Goal: Task Accomplishment & Management: Use online tool/utility

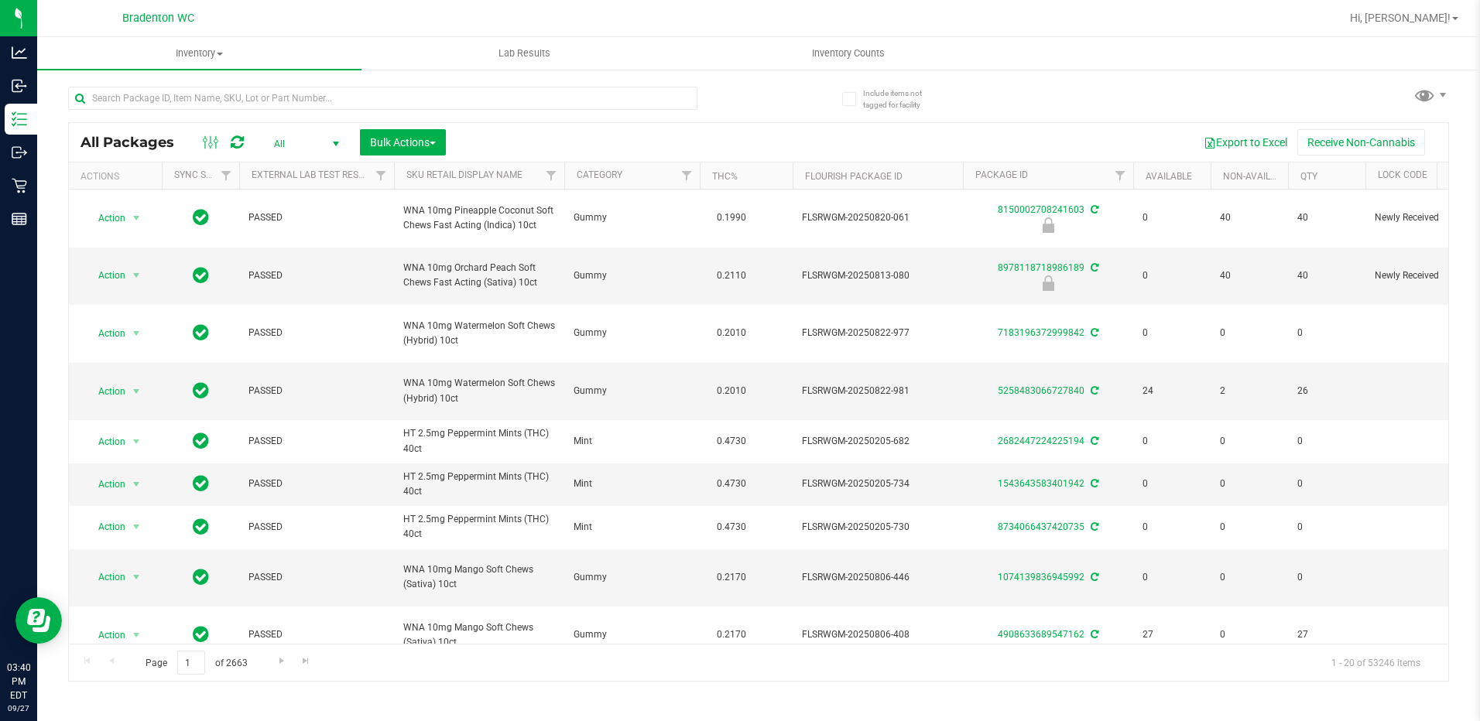
scroll to position [0, 1771]
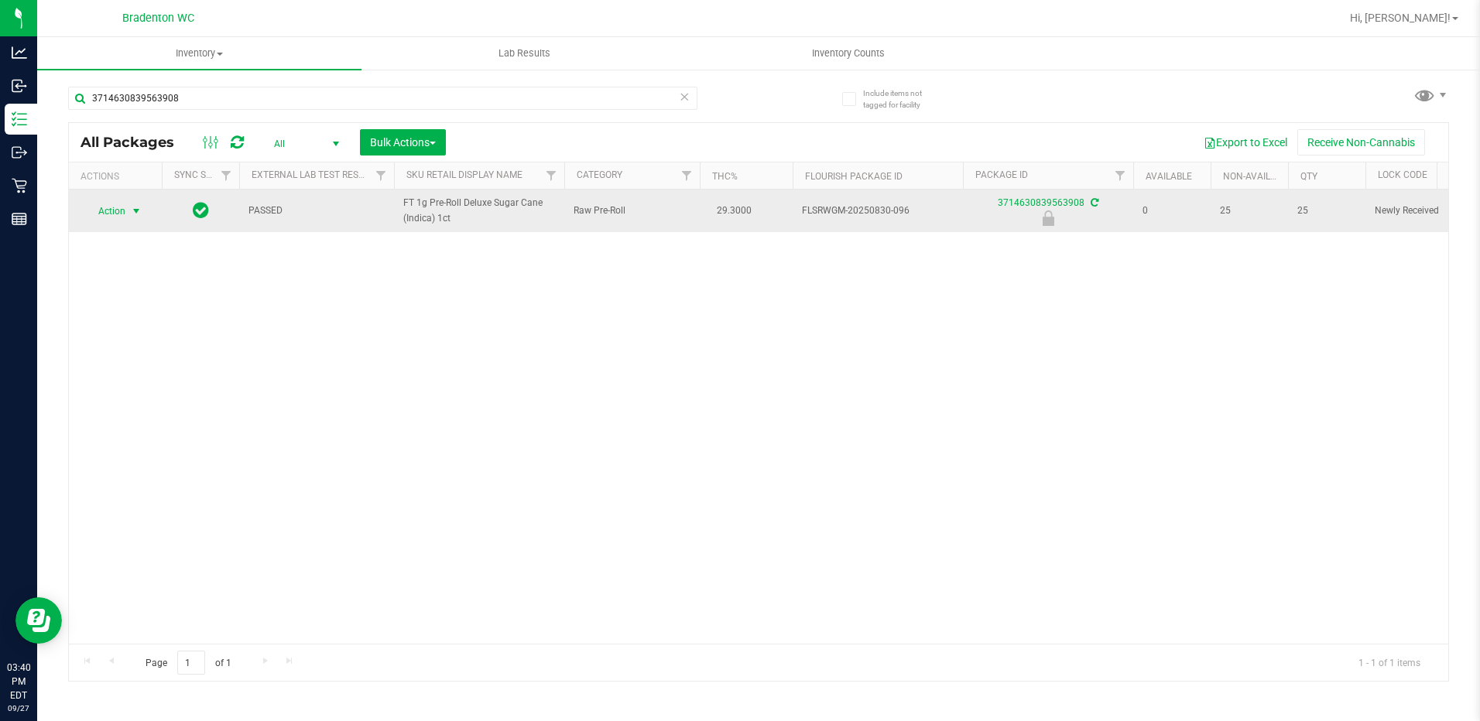
type input "3714630839563908"
click at [134, 211] on span "select" at bounding box center [136, 211] width 12 height 12
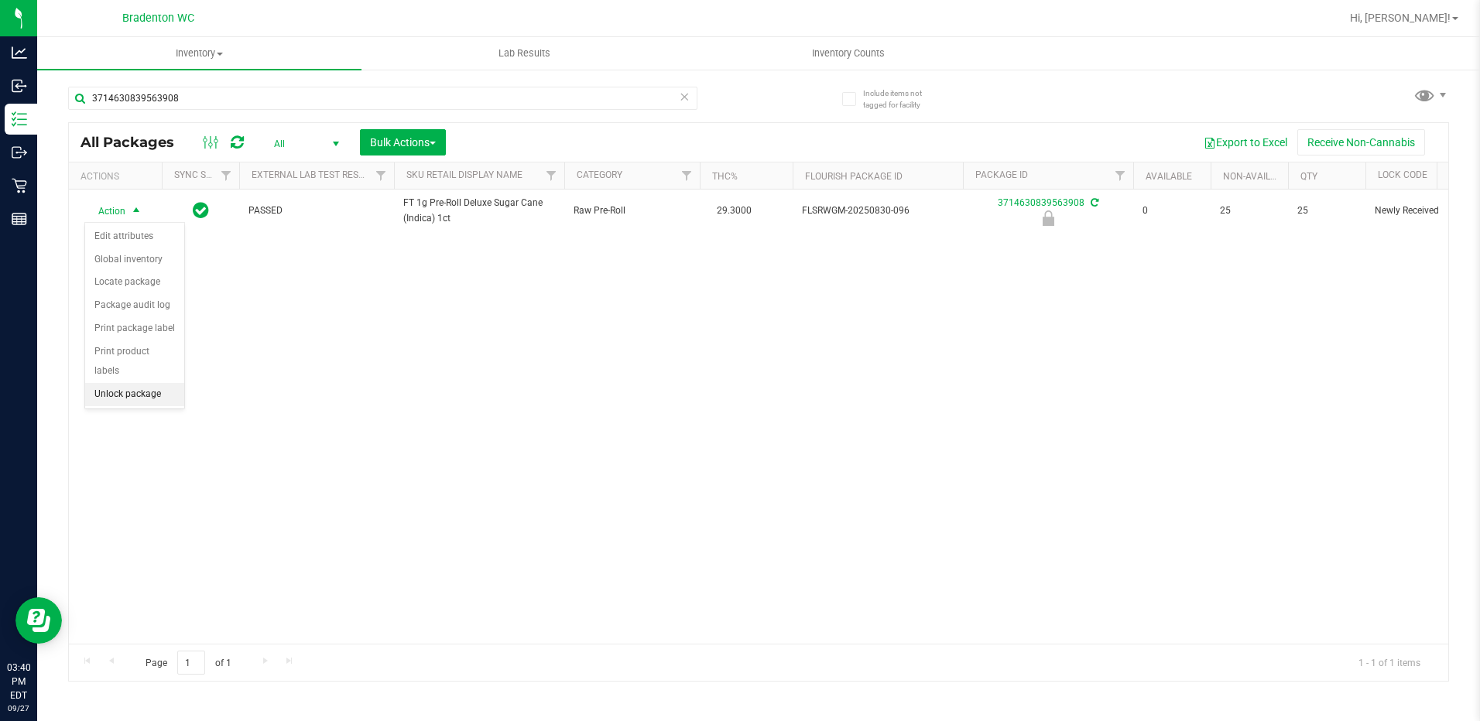
click at [164, 383] on li "Unlock package" at bounding box center [134, 394] width 99 height 23
click at [685, 94] on icon at bounding box center [685, 96] width 11 height 19
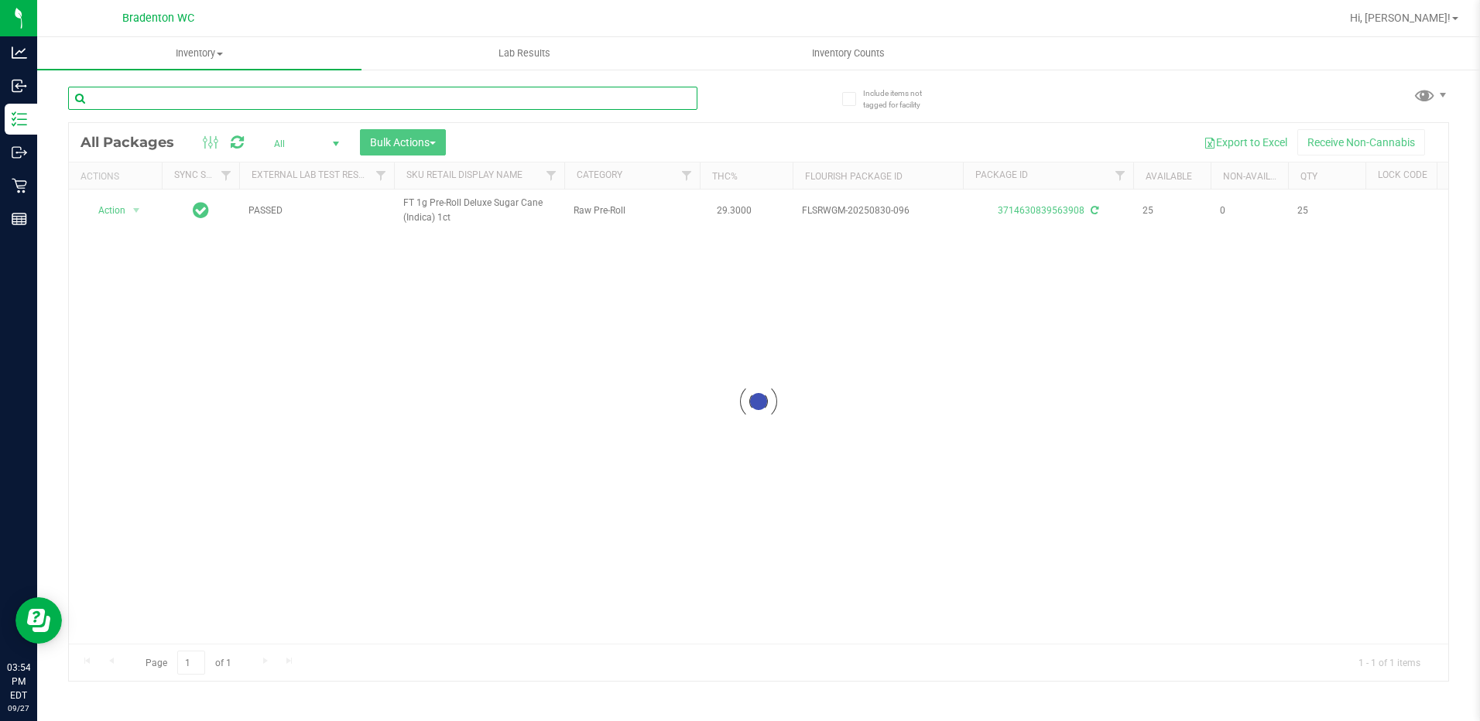
click at [259, 103] on input "text" at bounding box center [382, 98] width 629 height 23
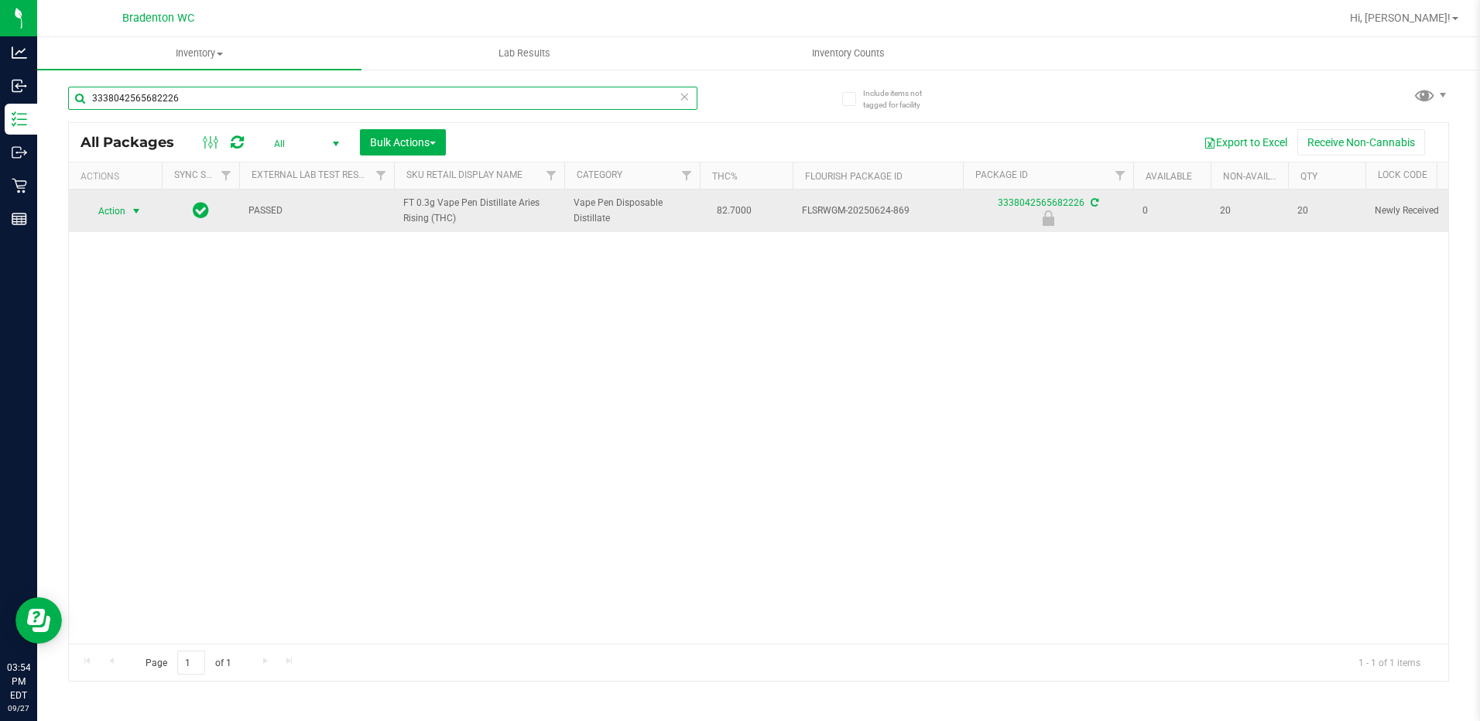
type input "3338042565682226"
click at [136, 207] on span "select" at bounding box center [136, 211] width 12 height 12
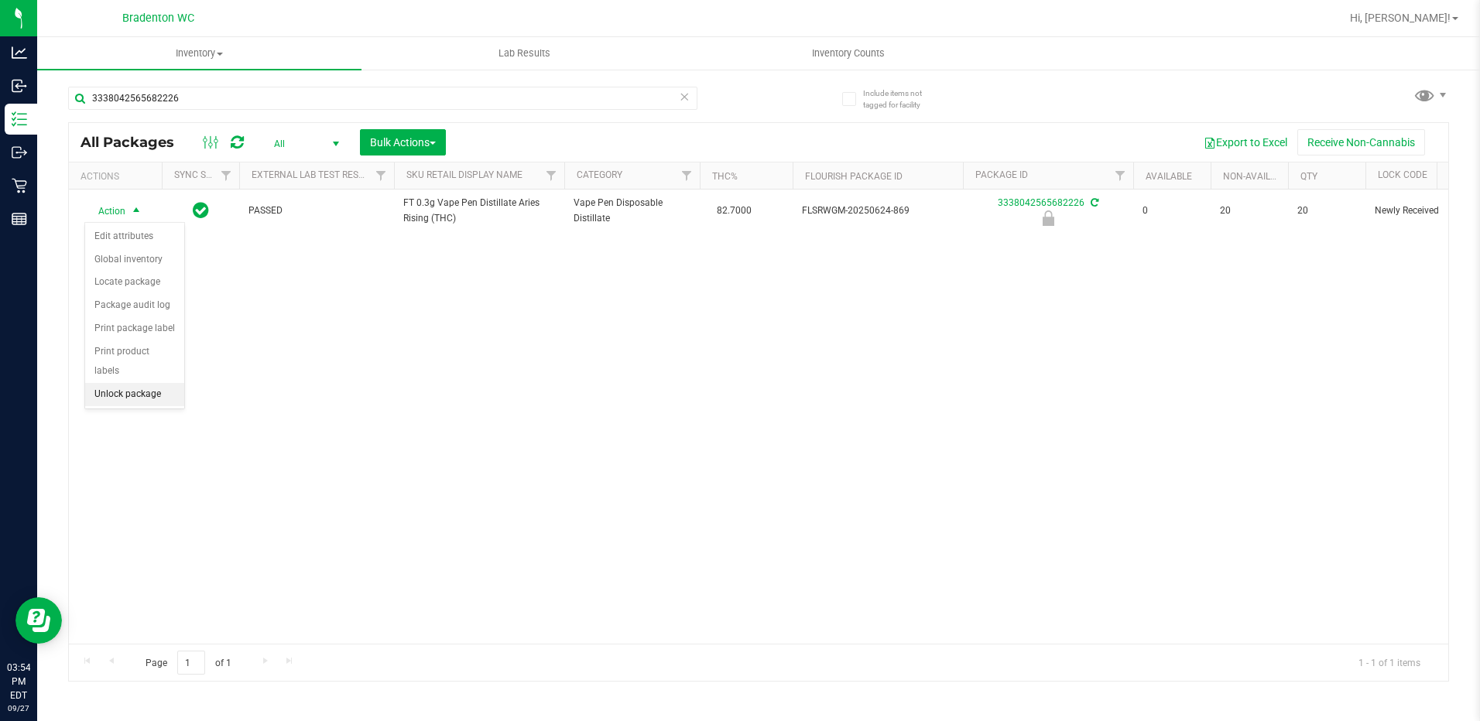
click at [146, 383] on li "Unlock package" at bounding box center [134, 394] width 99 height 23
click at [687, 100] on icon at bounding box center [685, 96] width 11 height 19
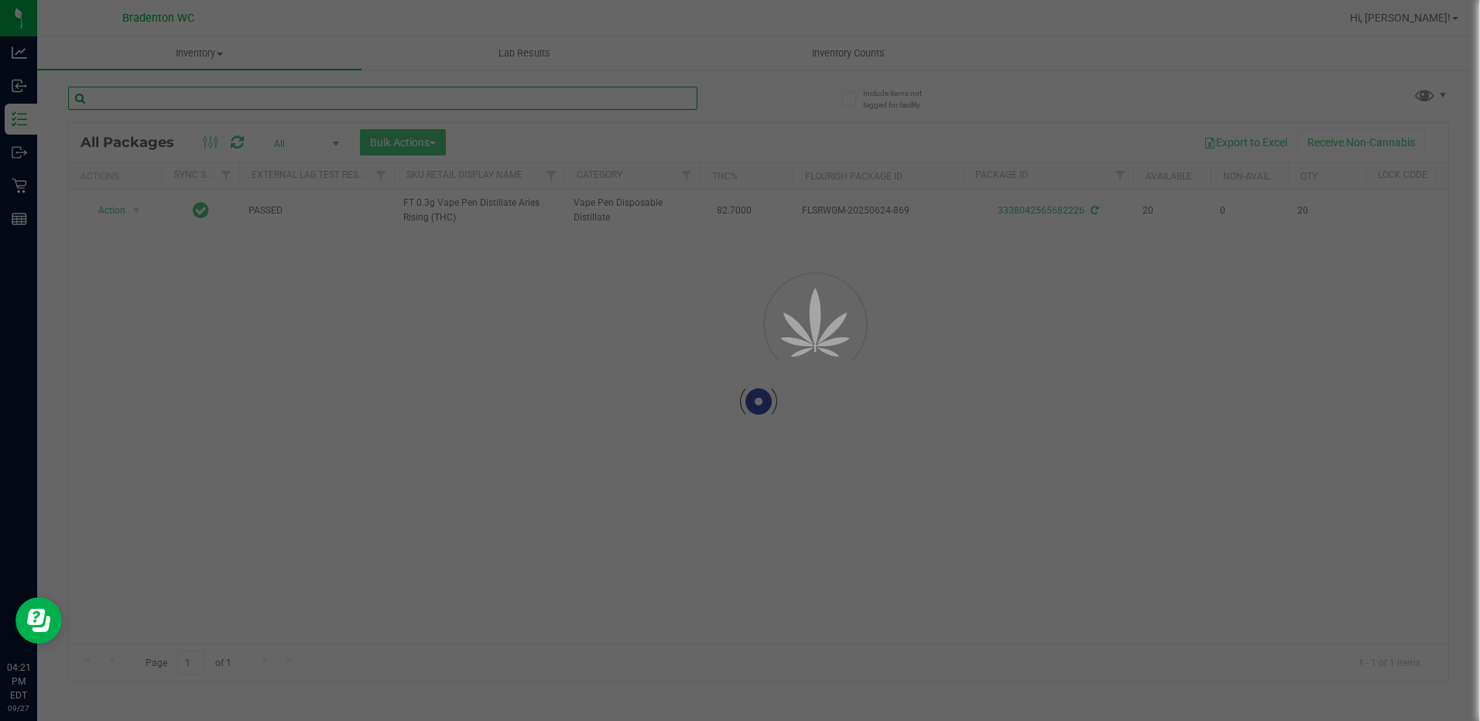
click at [604, 100] on input "text" at bounding box center [382, 98] width 629 height 23
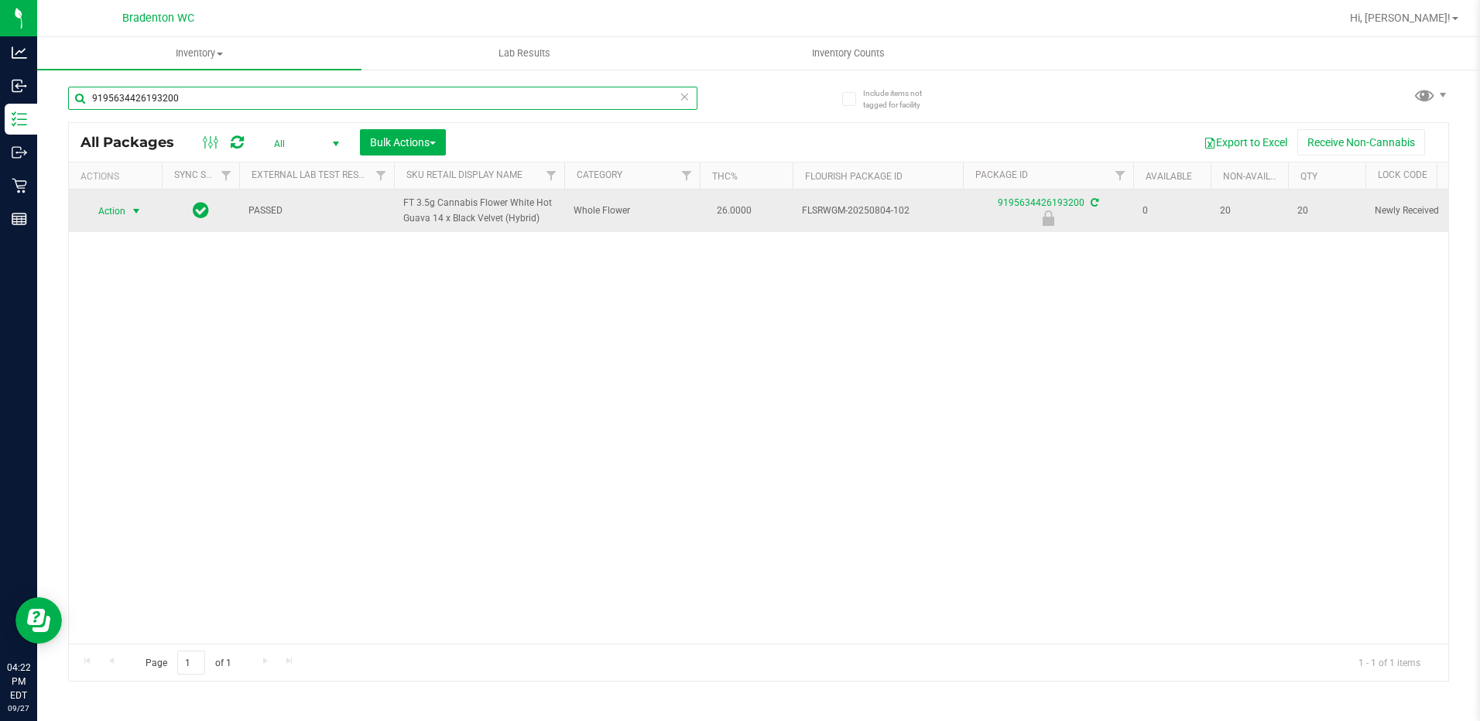
type input "9195634426193200"
click at [135, 211] on span "select" at bounding box center [136, 211] width 12 height 12
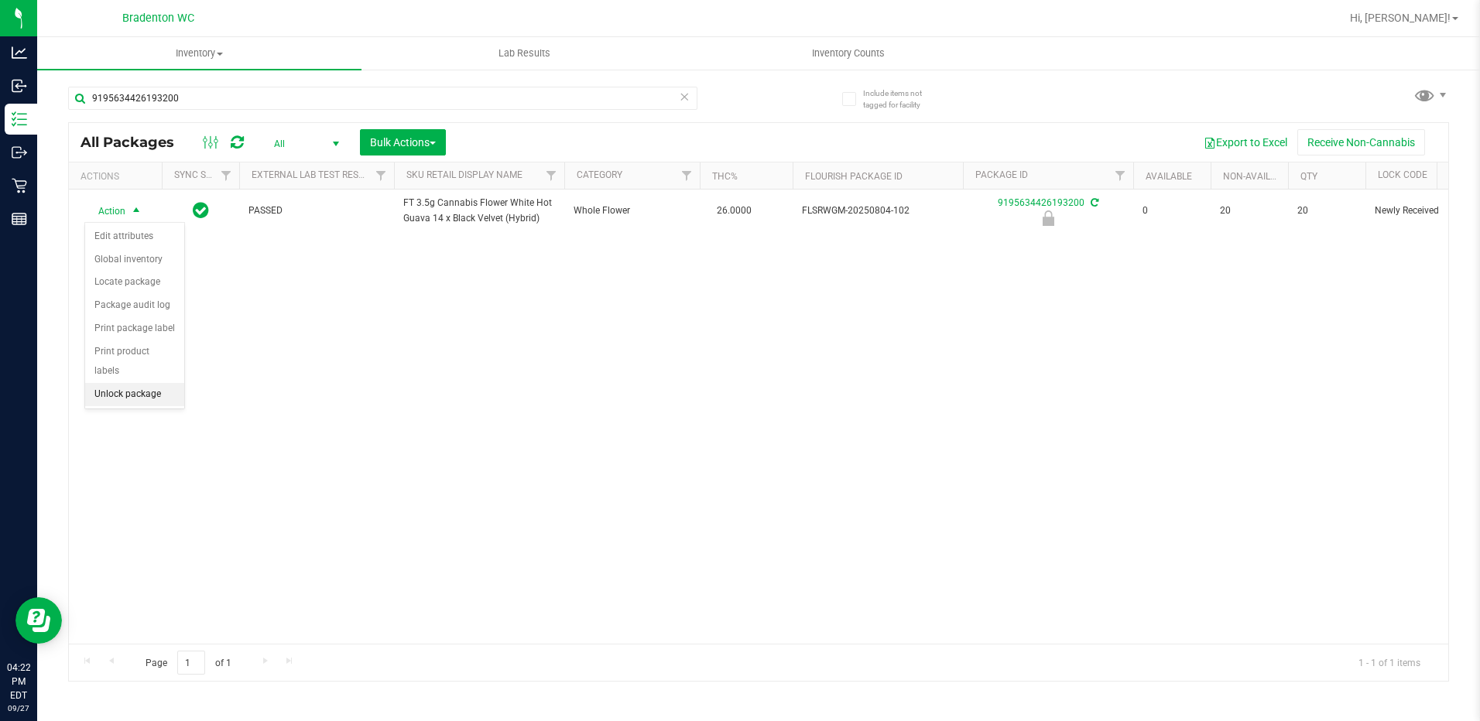
click at [139, 383] on li "Unlock package" at bounding box center [134, 394] width 99 height 23
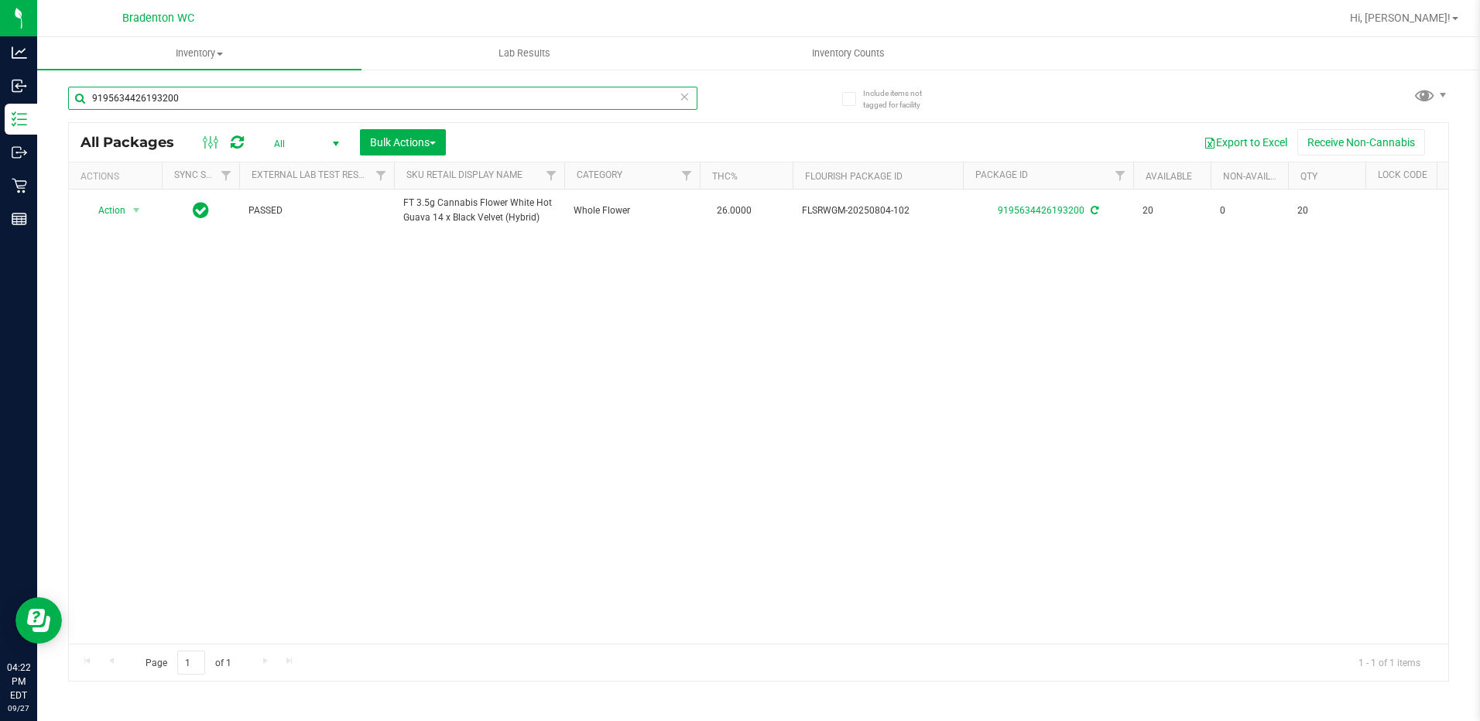
click at [678, 94] on input "9195634426193200" at bounding box center [382, 98] width 629 height 23
click at [687, 100] on icon at bounding box center [685, 96] width 11 height 19
click at [520, 98] on input "text" at bounding box center [382, 98] width 629 height 23
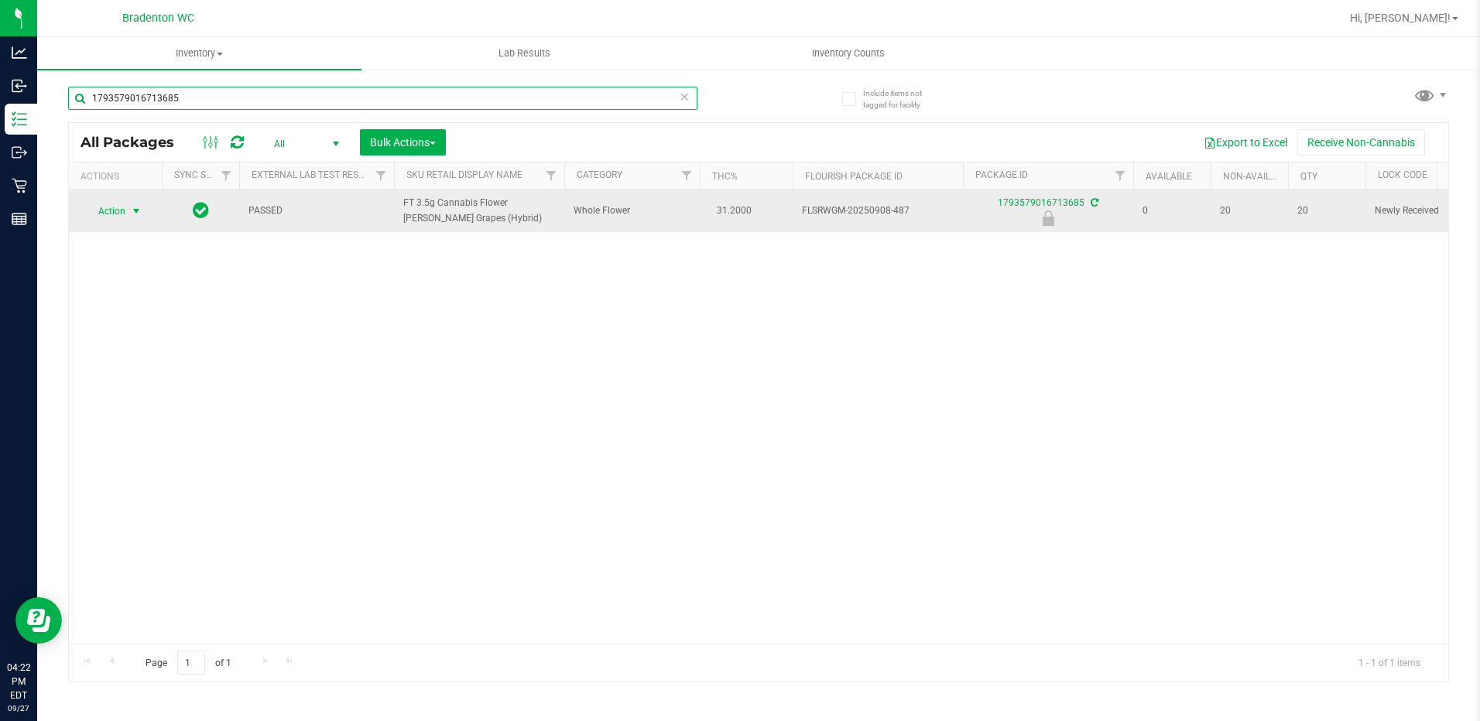
type input "1793579016713685"
click at [135, 211] on span "select" at bounding box center [136, 211] width 12 height 12
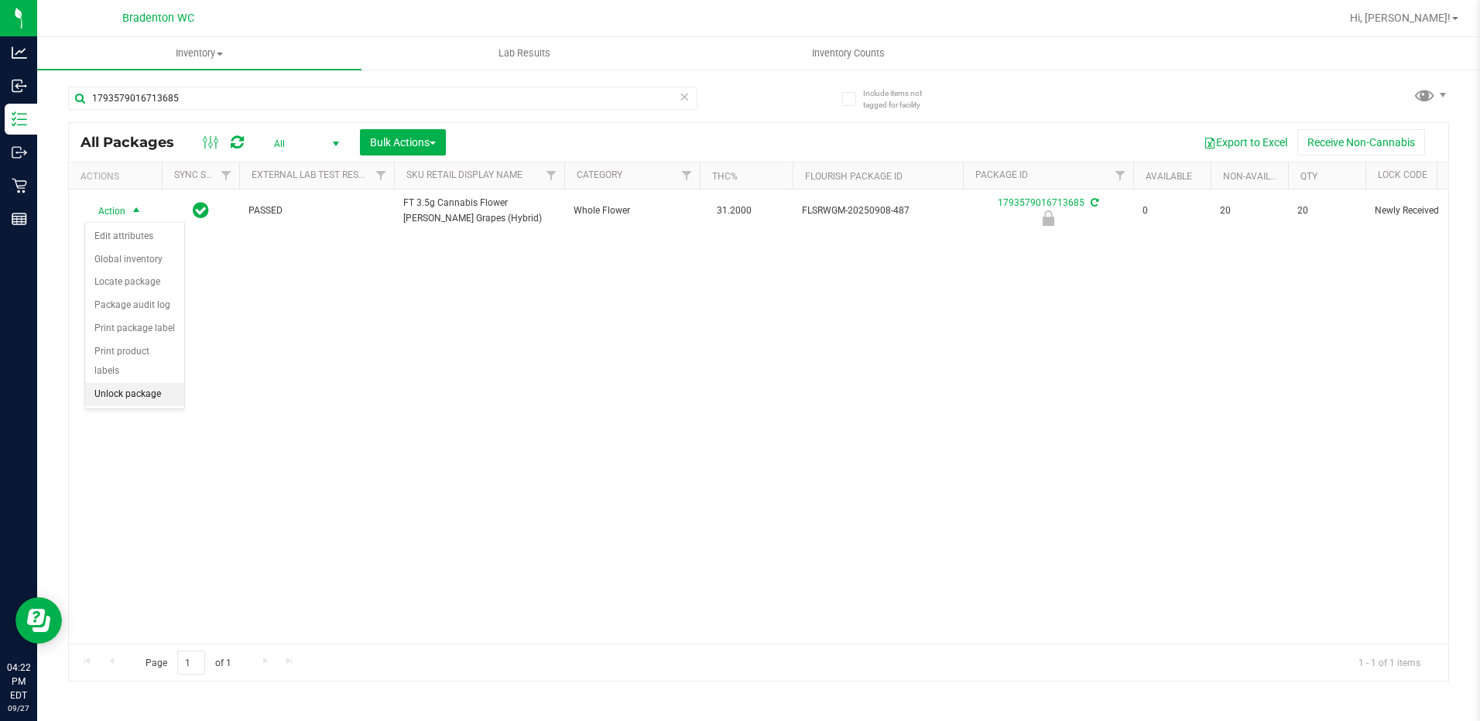
click at [137, 383] on li "Unlock package" at bounding box center [134, 394] width 99 height 23
click at [684, 94] on icon at bounding box center [685, 96] width 11 height 19
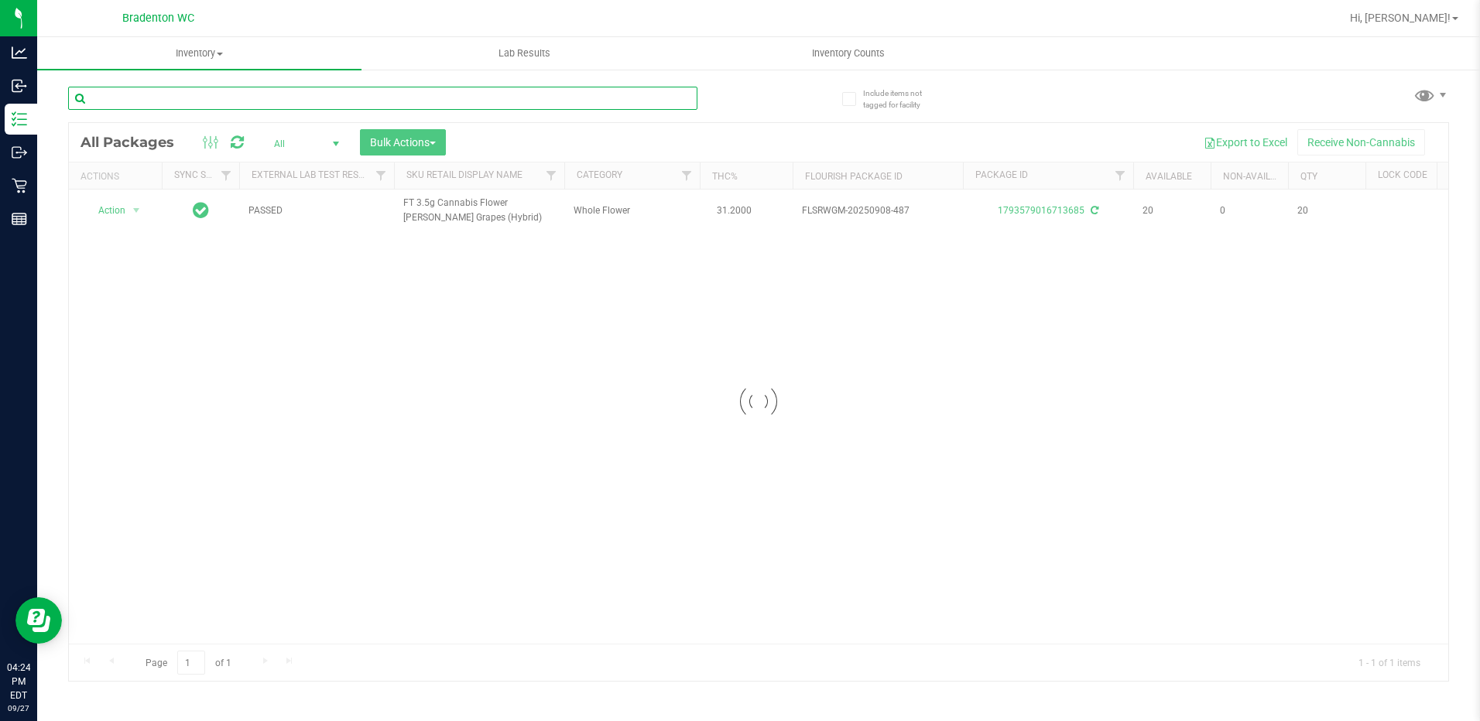
click at [322, 100] on input "text" at bounding box center [382, 98] width 629 height 23
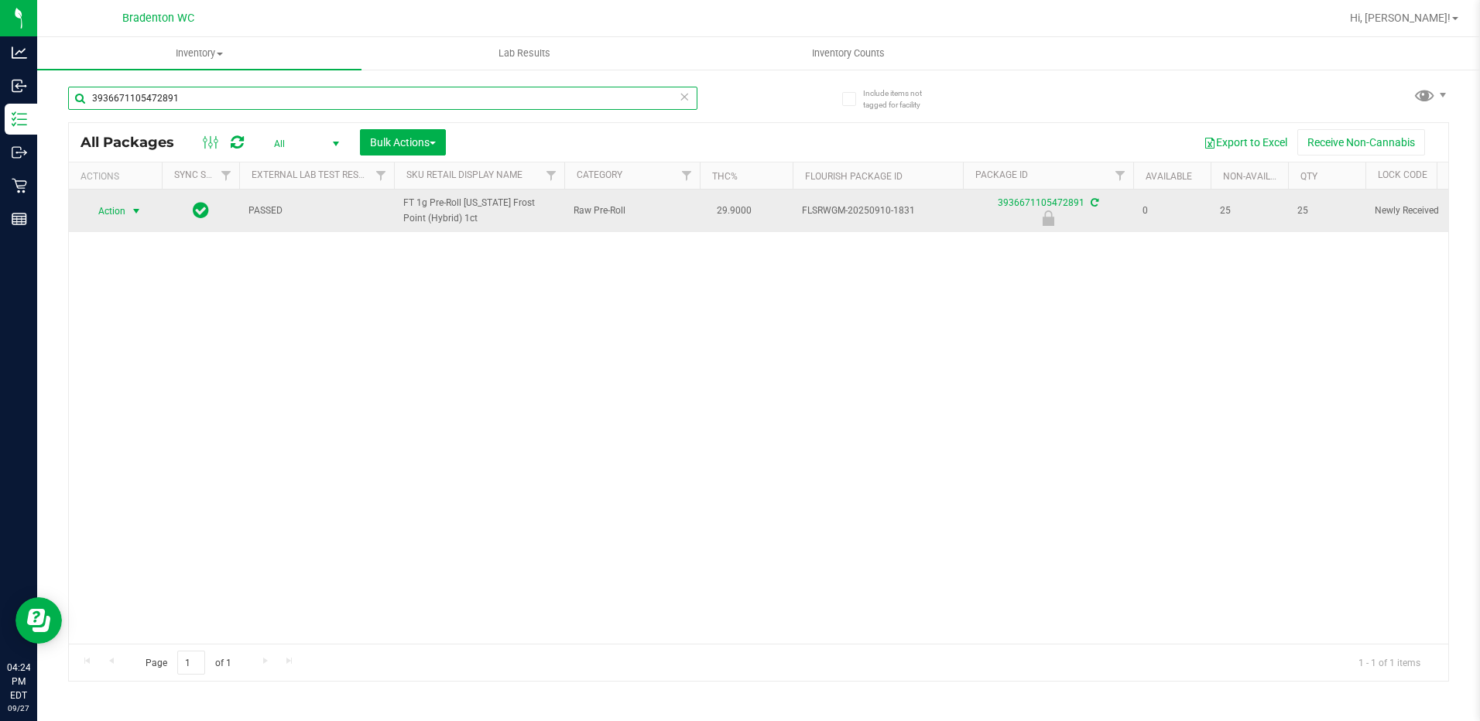
type input "3936671105472891"
click at [134, 209] on span "select" at bounding box center [136, 211] width 12 height 12
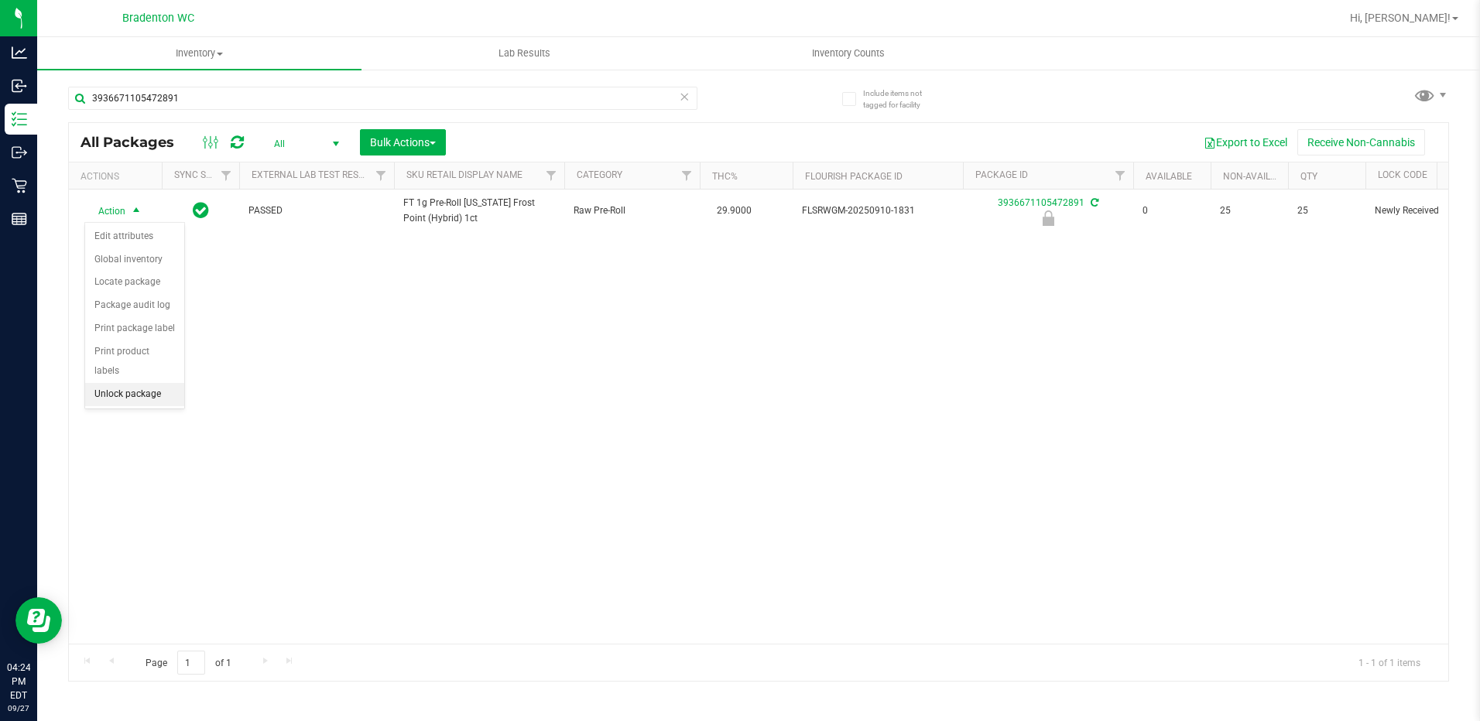
click at [142, 383] on li "Unlock package" at bounding box center [134, 394] width 99 height 23
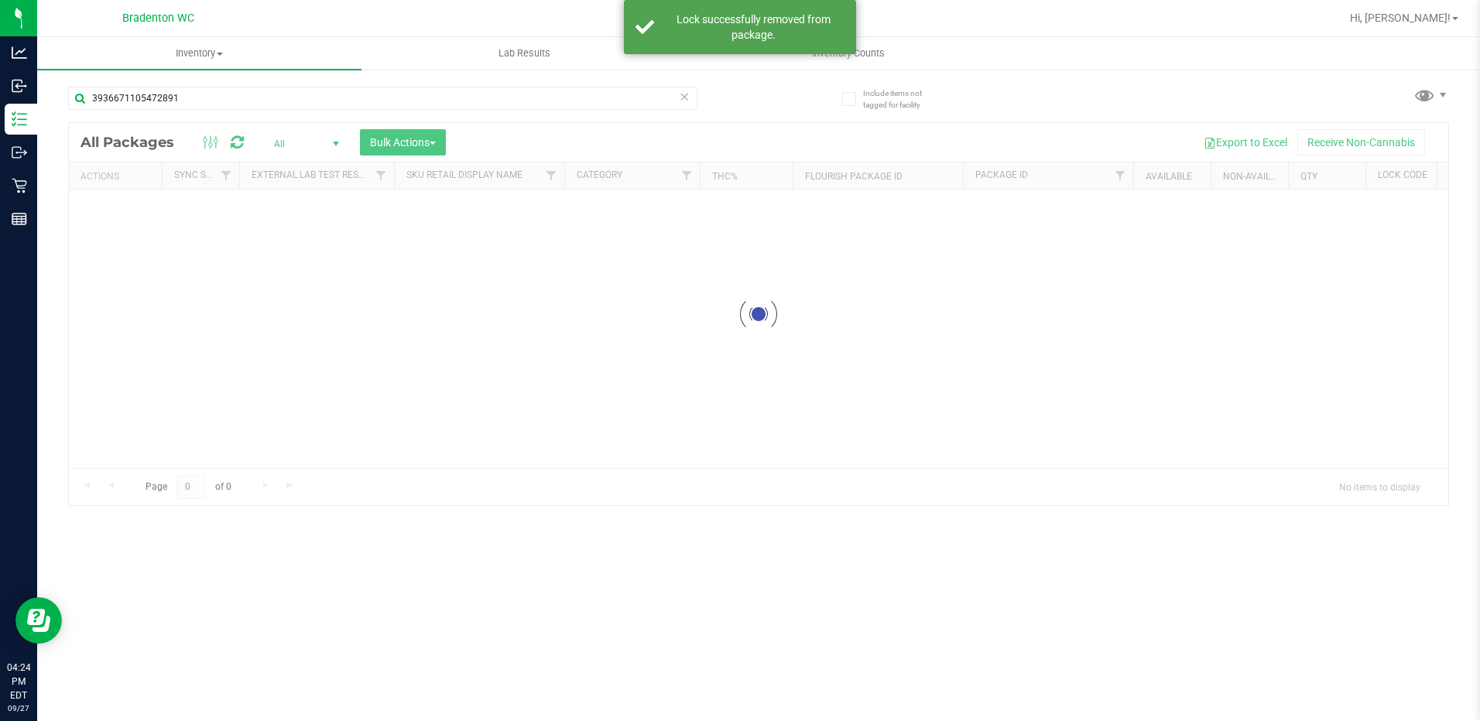
click at [690, 98] on icon at bounding box center [685, 96] width 11 height 19
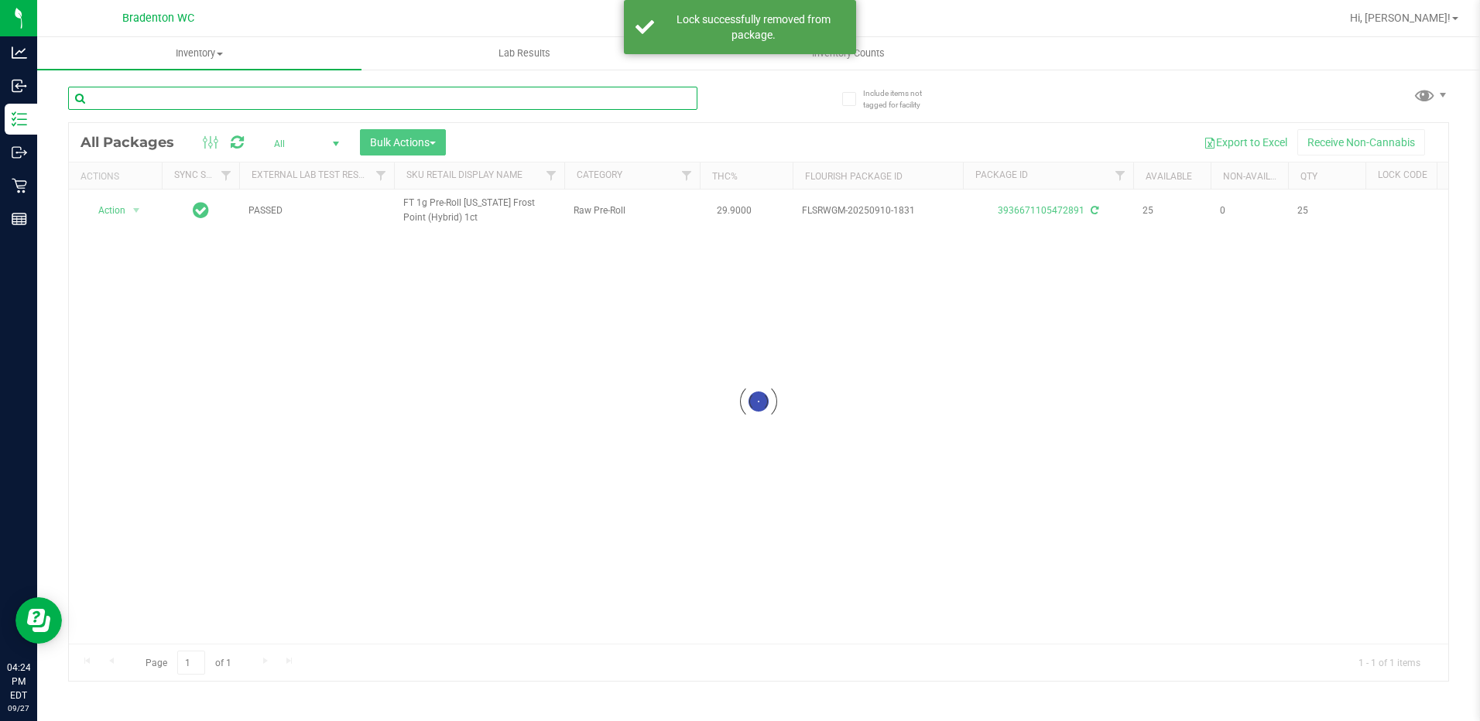
click at [535, 101] on input "text" at bounding box center [382, 98] width 629 height 23
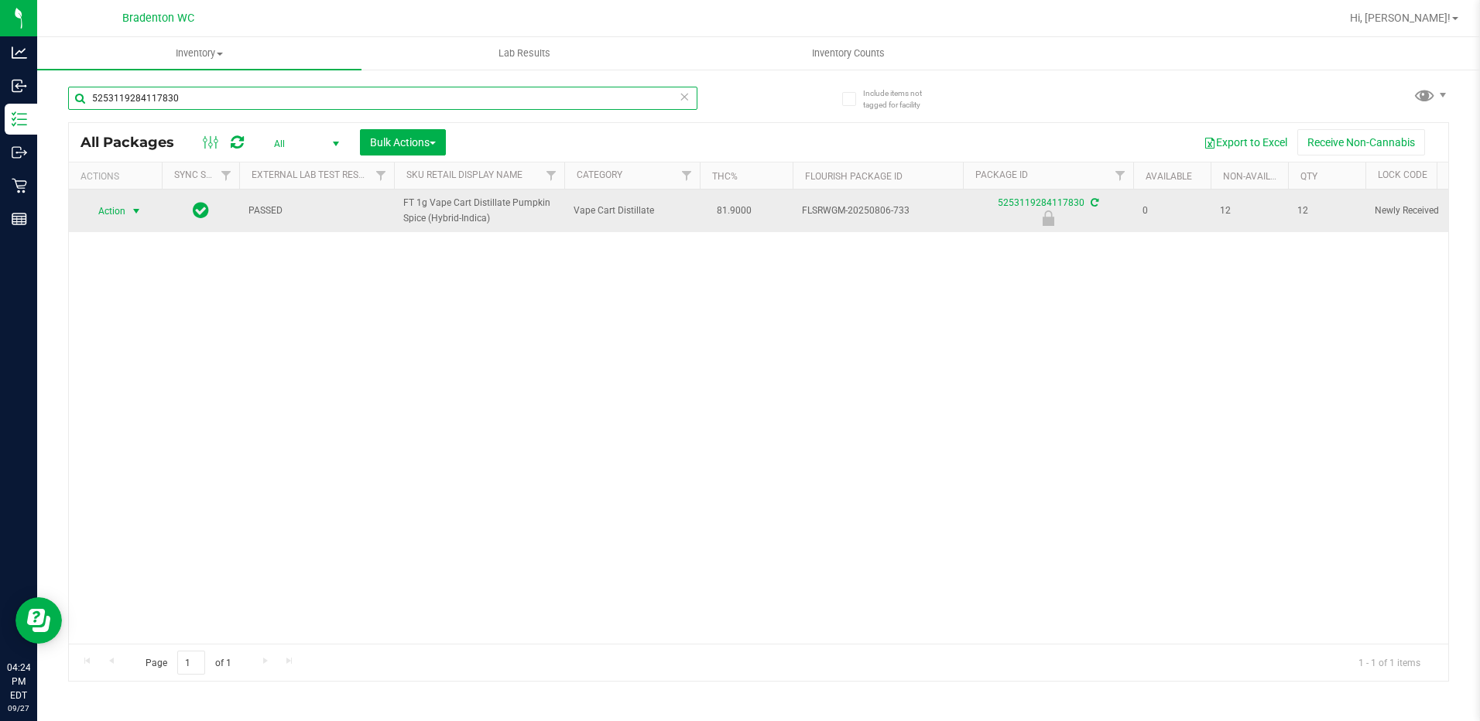
type input "5253119284117830"
drag, startPoint x: 114, startPoint y: 215, endPoint x: 124, endPoint y: 228, distance: 16.0
click at [114, 216] on span "Action" at bounding box center [105, 211] width 42 height 22
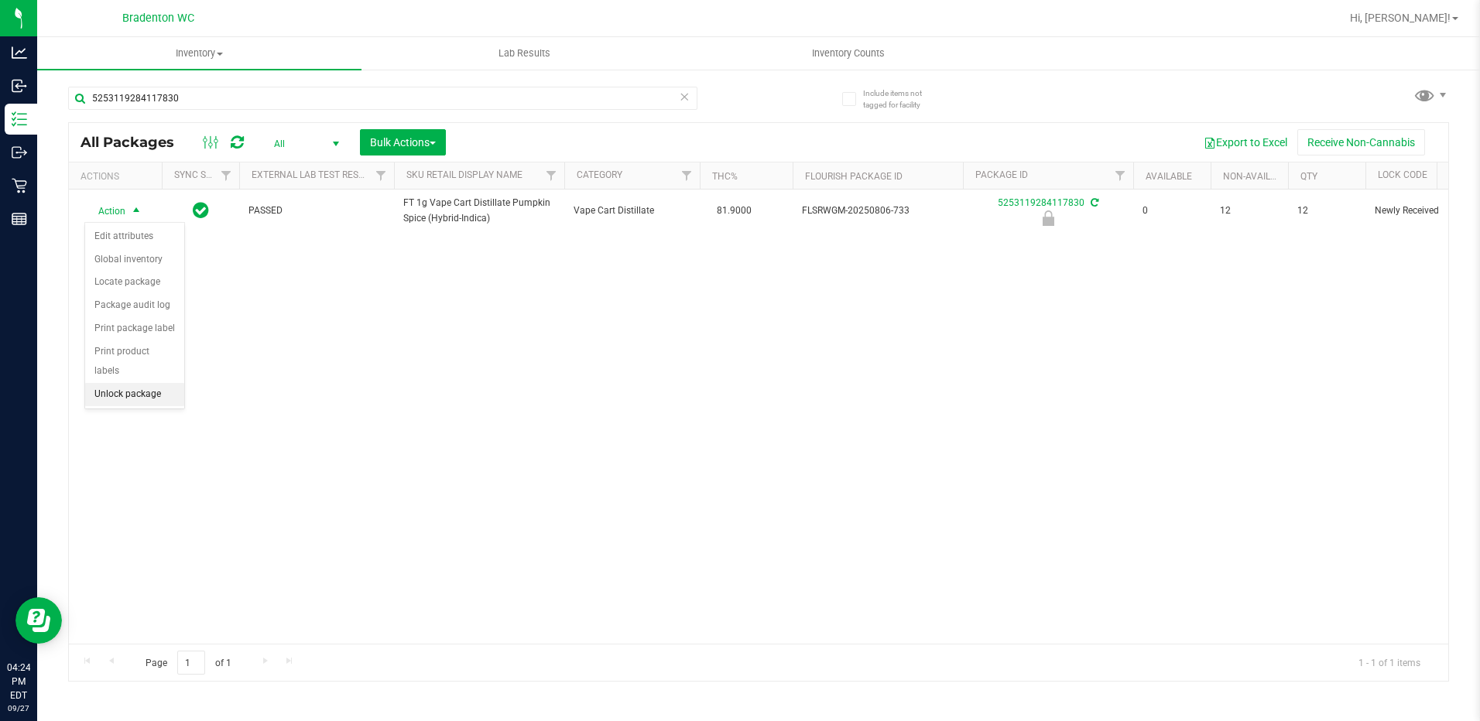
click at [125, 383] on li "Unlock package" at bounding box center [134, 394] width 99 height 23
click at [680, 95] on icon at bounding box center [685, 96] width 11 height 19
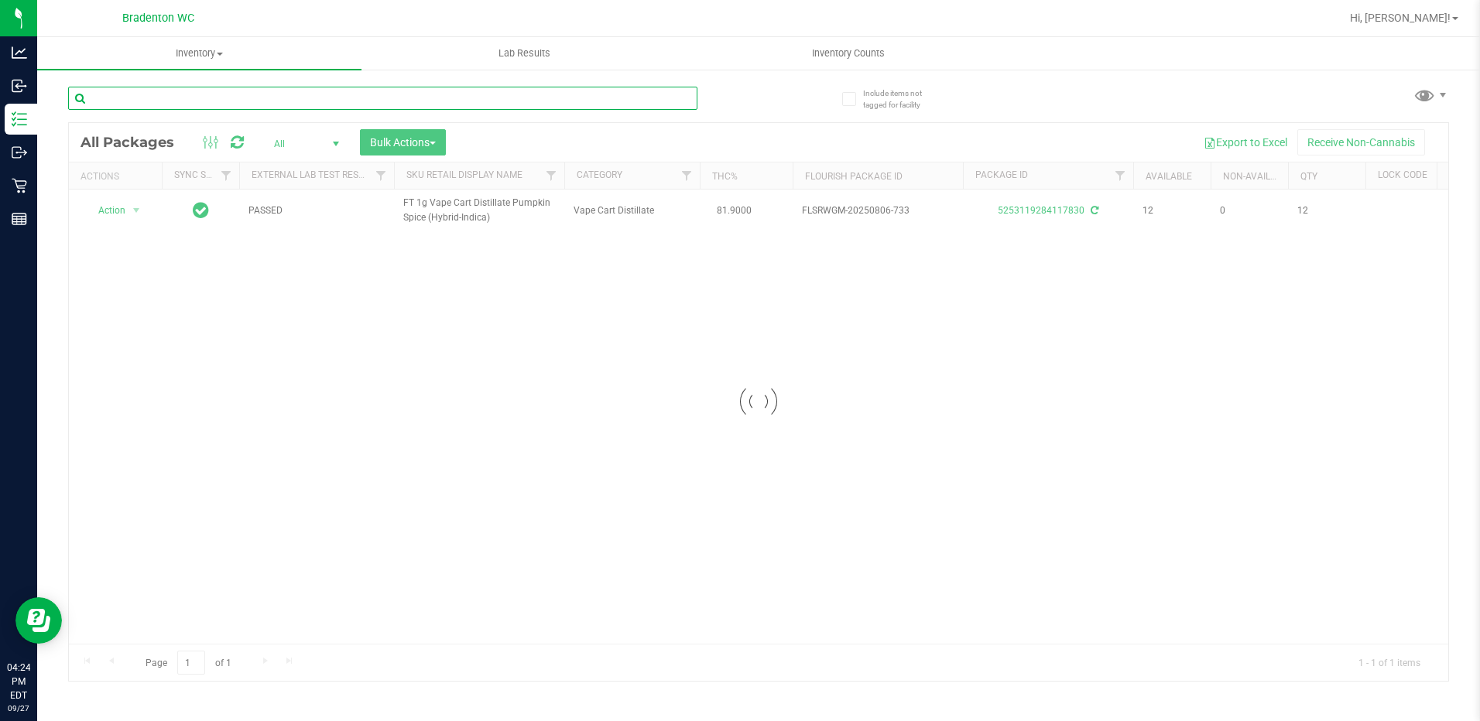
click at [560, 96] on input "text" at bounding box center [382, 98] width 629 height 23
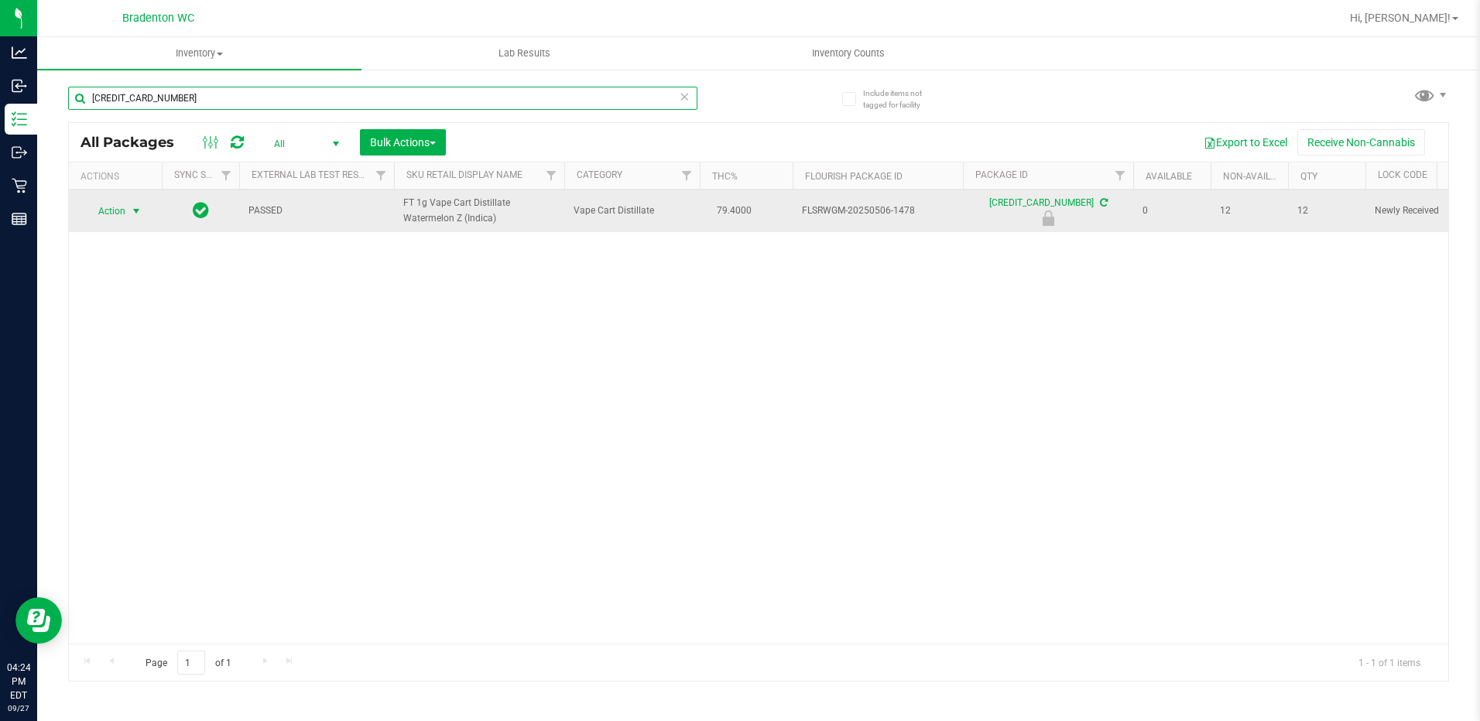
type input "[CREDIT_CARD_NUMBER]"
click at [131, 208] on span "select" at bounding box center [136, 211] width 12 height 12
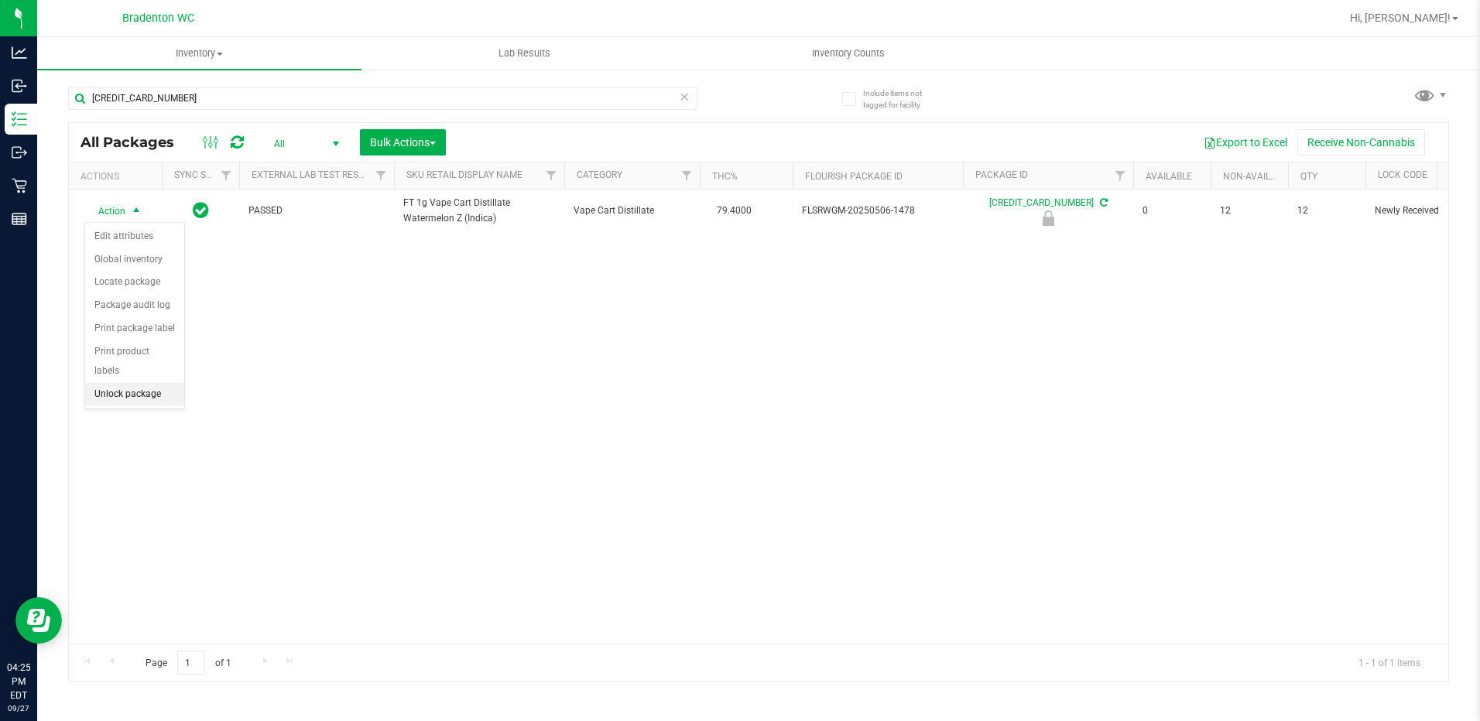
click at [139, 383] on li "Unlock package" at bounding box center [134, 394] width 99 height 23
click at [681, 101] on icon at bounding box center [685, 96] width 11 height 19
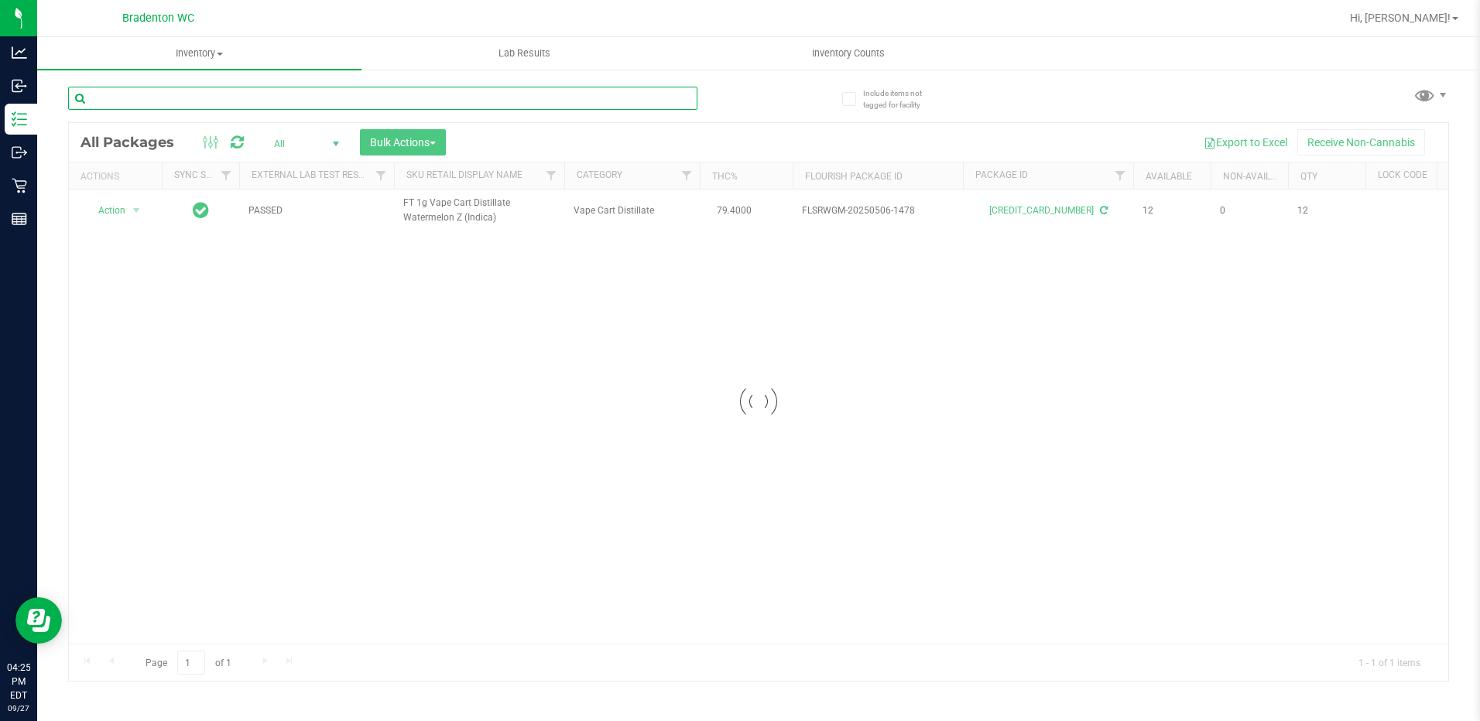
click at [673, 92] on input "text" at bounding box center [382, 98] width 629 height 23
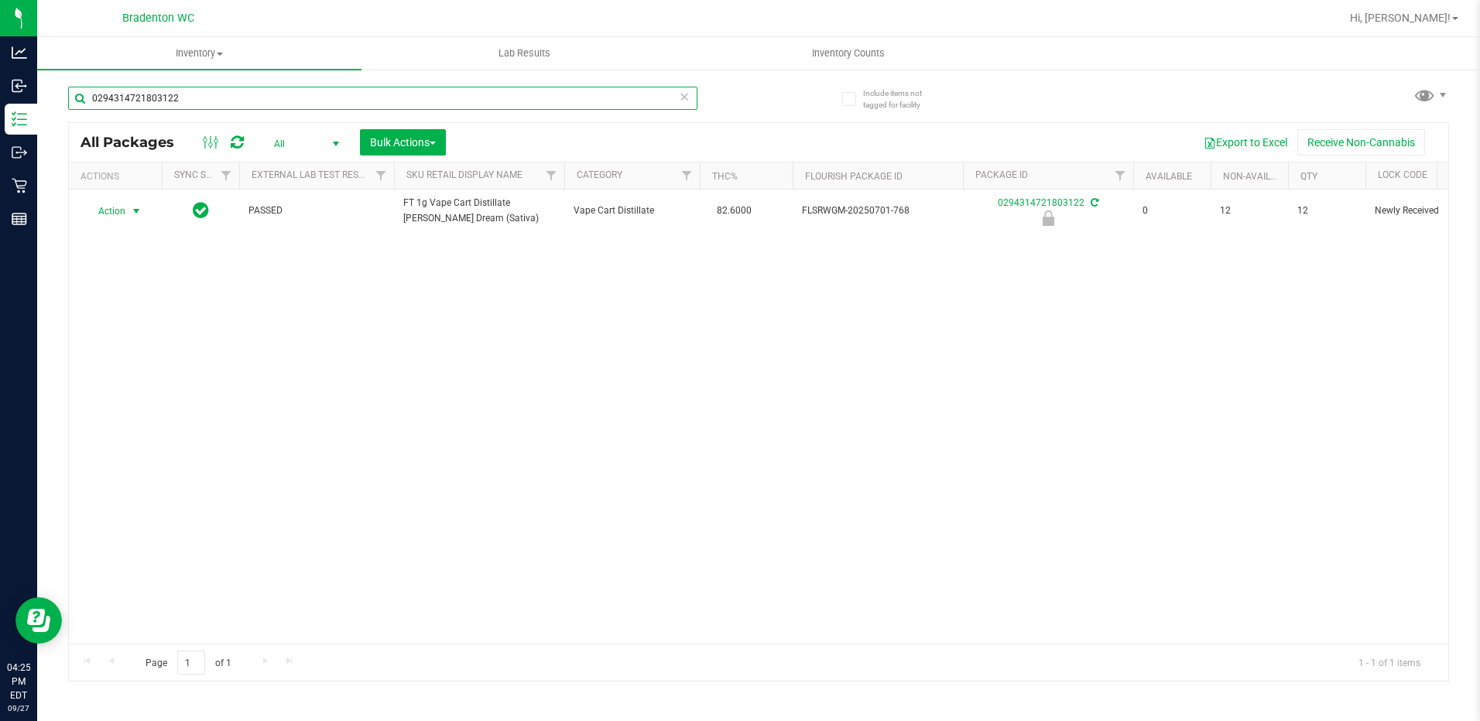
type input "0294314721803122"
click at [120, 218] on span "Action" at bounding box center [105, 211] width 42 height 22
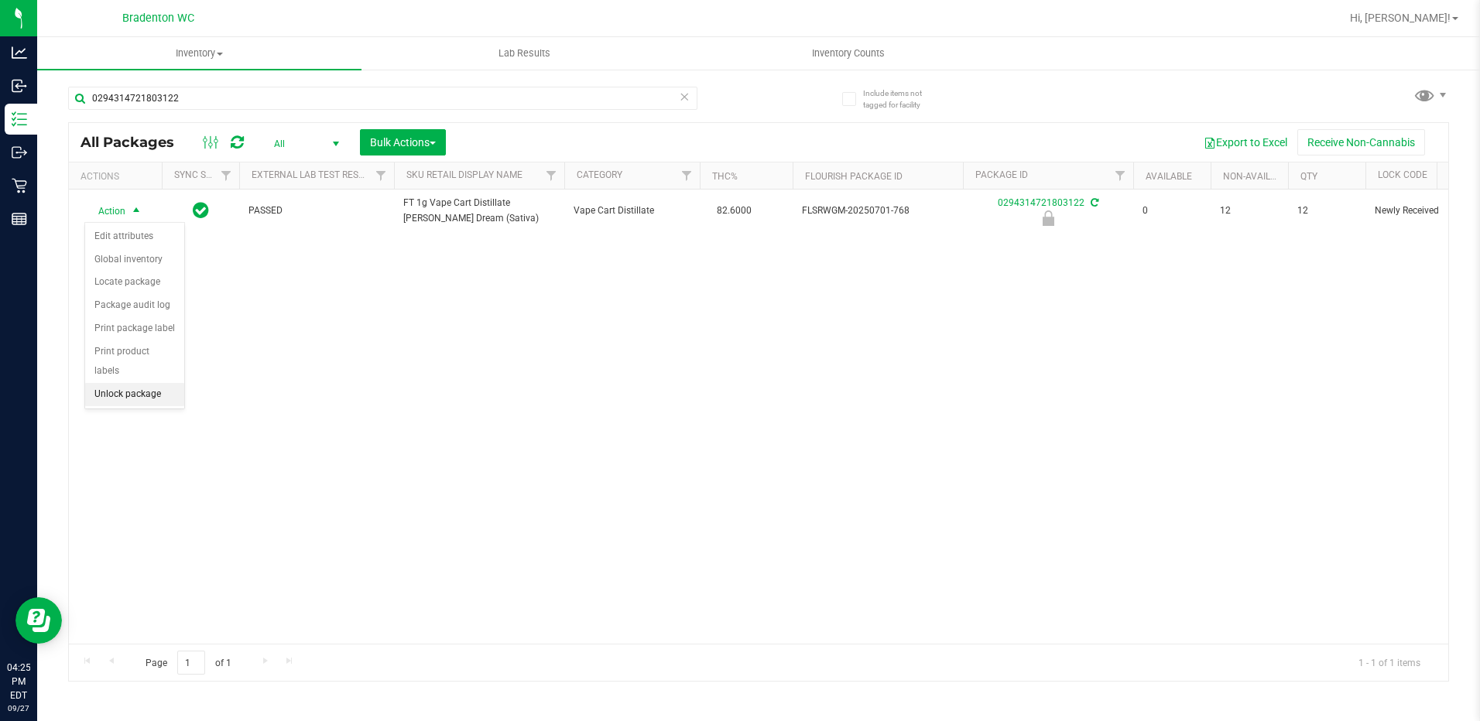
click at [128, 383] on li "Unlock package" at bounding box center [134, 394] width 99 height 23
click at [689, 101] on icon at bounding box center [685, 96] width 11 height 19
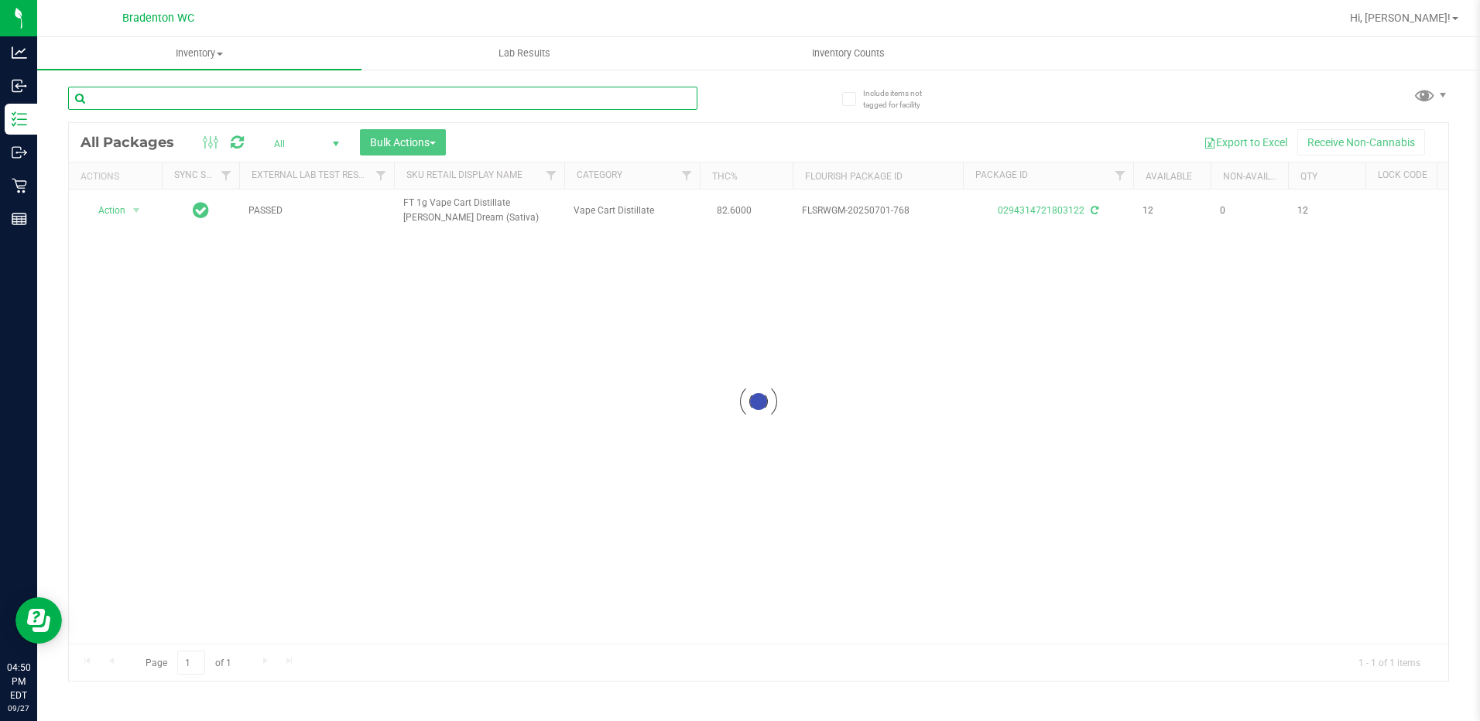
click at [276, 96] on input "text" at bounding box center [382, 98] width 629 height 23
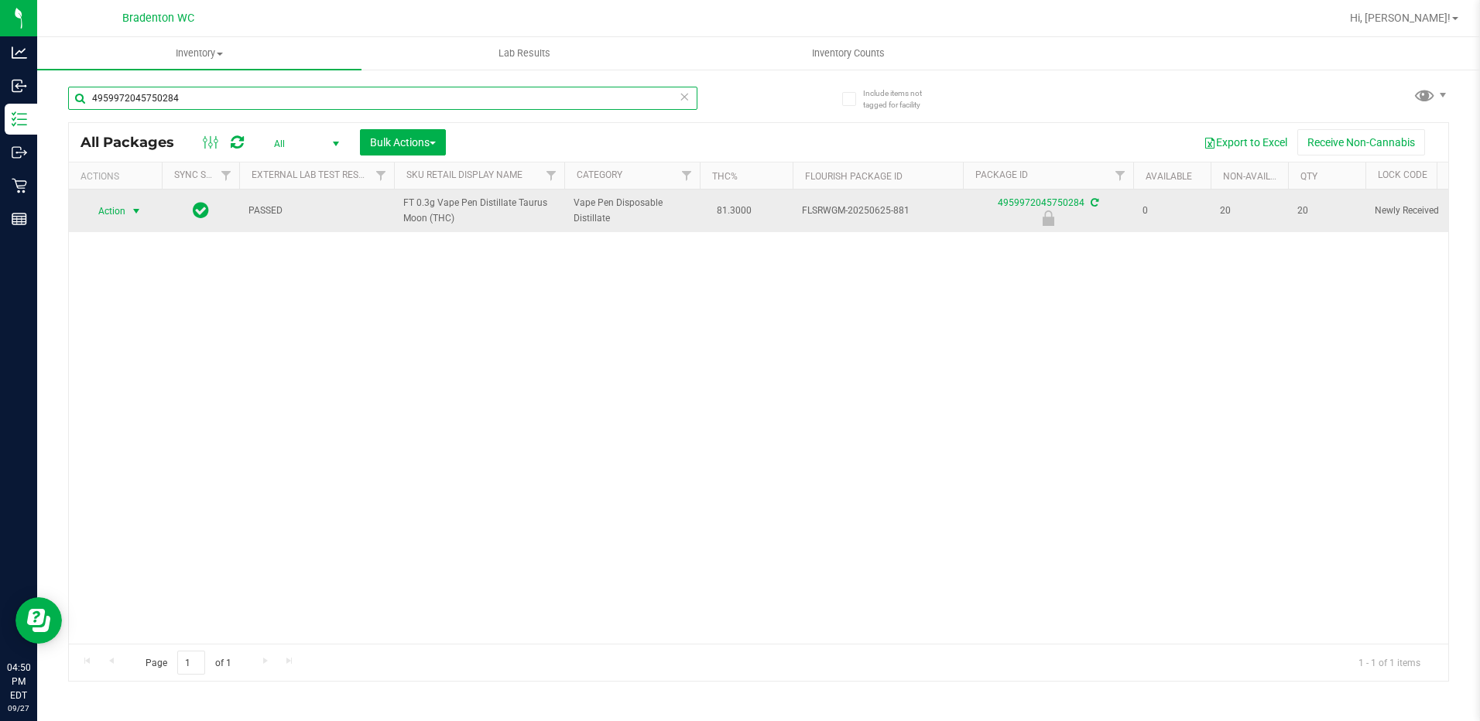
type input "4959972045750284"
click at [131, 211] on span "select" at bounding box center [136, 211] width 12 height 12
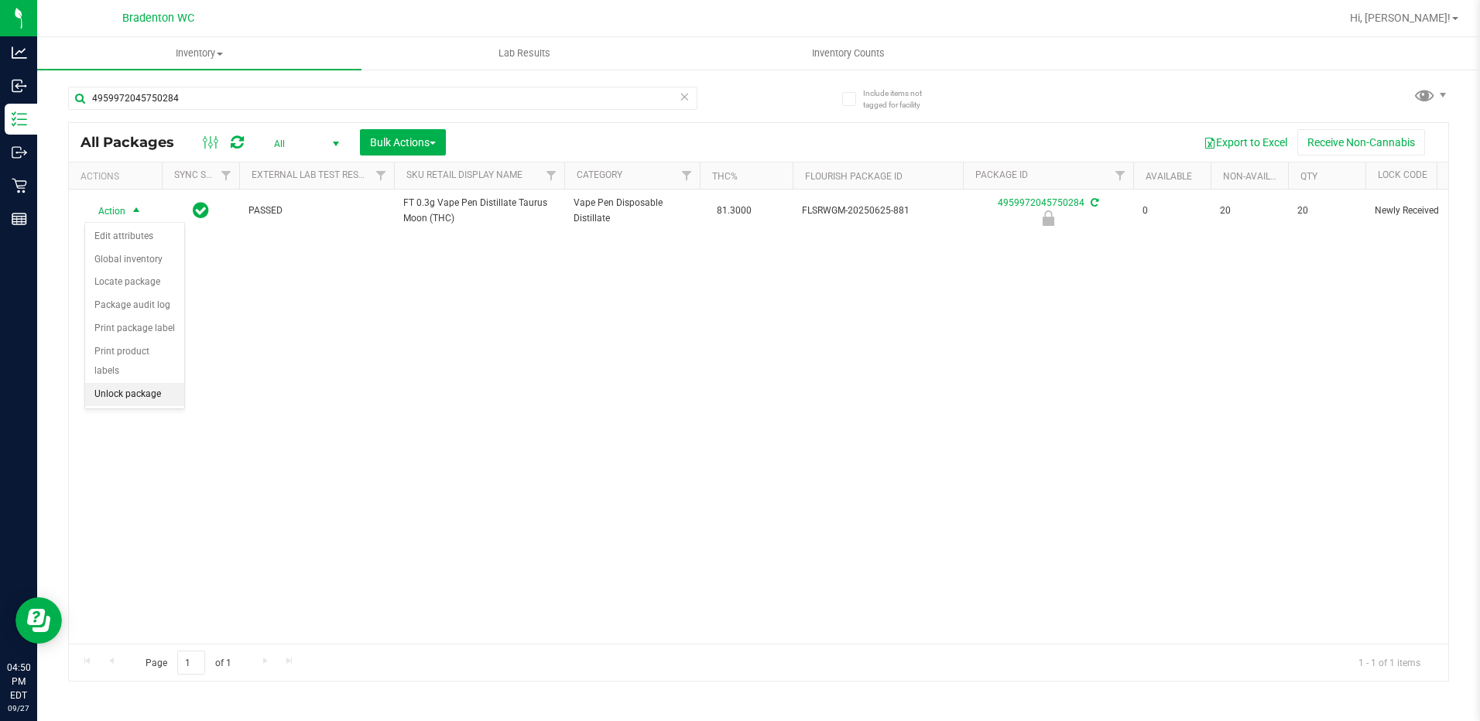
click at [118, 383] on li "Unlock package" at bounding box center [134, 394] width 99 height 23
